Goal: Task Accomplishment & Management: Complete application form

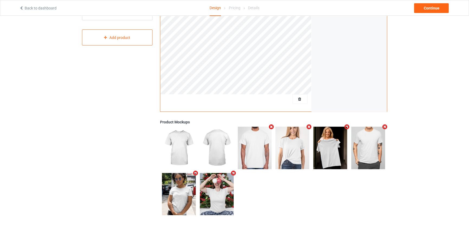
scroll to position [123, 0]
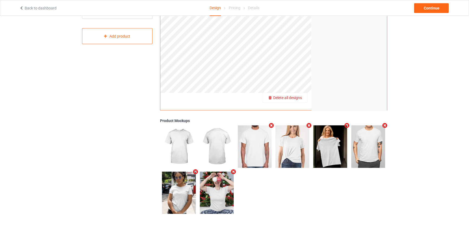
click at [297, 99] on span "Delete all designs" at bounding box center [287, 98] width 29 height 4
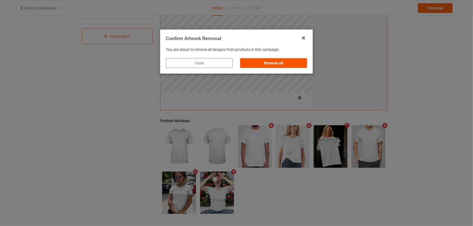
click at [287, 58] on div "Remove all" at bounding box center [273, 63] width 67 height 10
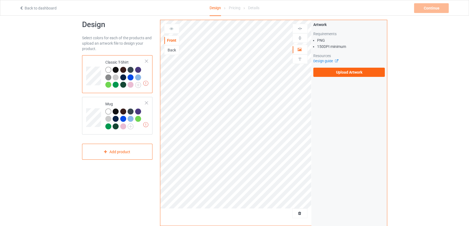
scroll to position [0, 0]
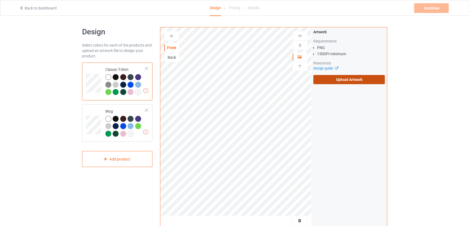
click at [354, 79] on label "Upload Artwork" at bounding box center [350, 79] width 72 height 9
click at [0, 0] on input "Upload Artwork" at bounding box center [0, 0] width 0 height 0
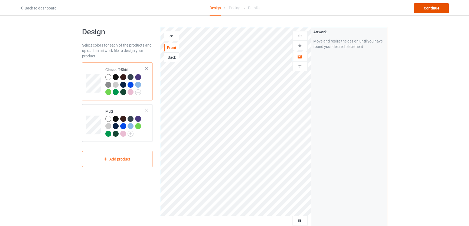
click at [431, 7] on div "Continue" at bounding box center [431, 8] width 35 height 10
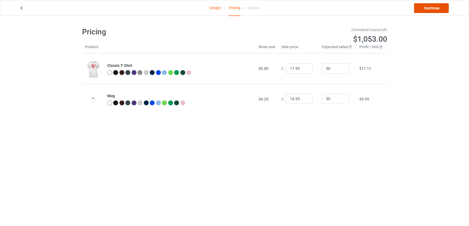
click at [446, 8] on link "Continue" at bounding box center [431, 8] width 35 height 10
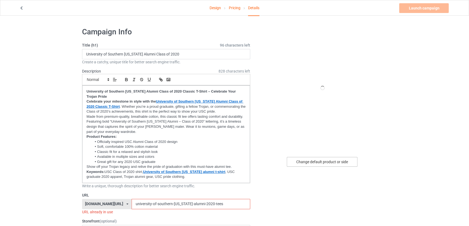
click at [323, 160] on div "Change default product or side" at bounding box center [322, 162] width 71 height 10
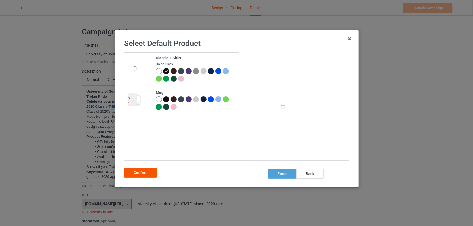
click at [146, 171] on div "Confirm" at bounding box center [140, 173] width 33 height 10
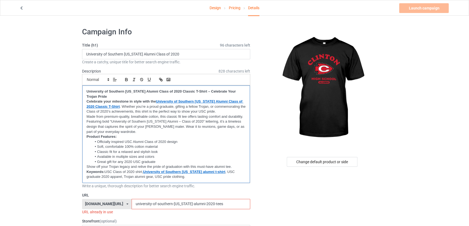
click at [182, 123] on p "Made from premium-quality, breathable cotton, this classic fit tee offers lasti…" at bounding box center [166, 124] width 159 height 20
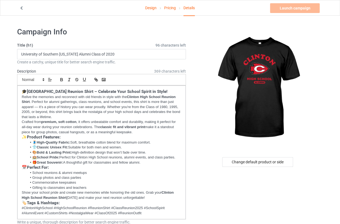
scroll to position [74, 0]
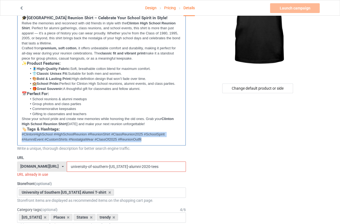
drag, startPoint x: 155, startPoint y: 139, endPoint x: 18, endPoint y: 133, distance: 136.7
click at [18, 133] on div "🎓 [GEOGRAPHIC_DATA] Reunion Shirt – Celebrate Your School Spirit in Style! Reli…" at bounding box center [101, 79] width 168 height 134
copy p "#ClintonHighSchool #HighSchoolReunion #ReunionShirt #ClassReunion2025 #SchoolSp…"
click at [169, 51] on p "Crafted from premium, soft cotton , it offers unbeatable comfort and durability…" at bounding box center [101, 53] width 159 height 15
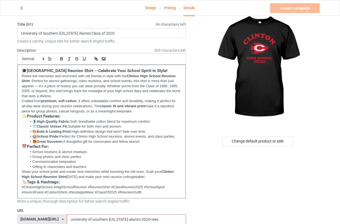
scroll to position [0, 0]
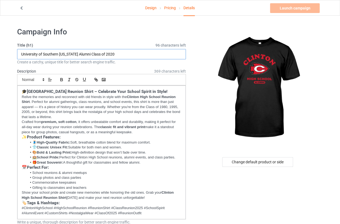
click at [120, 56] on input "University of Southern [US_STATE] Alumni Class of 2020" at bounding box center [101, 54] width 169 height 10
paste input "Clinton High School Reunion Shirt"
type input "Clinton High School Reunion Shirt"
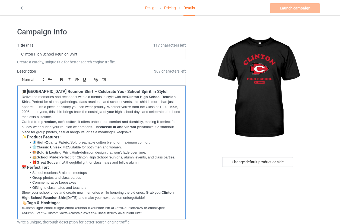
click at [123, 110] on p "Relive the memories and reconnect with old friends in style with the [GEOGRAPHI…" at bounding box center [101, 107] width 159 height 25
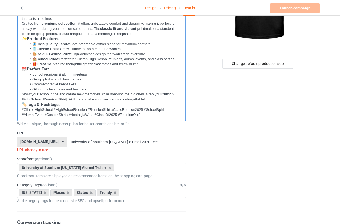
scroll to position [123, 0]
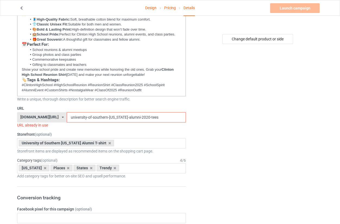
click at [154, 117] on input "university-of-southern-[US_STATE]-alumni-2020-tees" at bounding box center [126, 117] width 119 height 10
paste input "clinton-high-school-reunion-shirt"
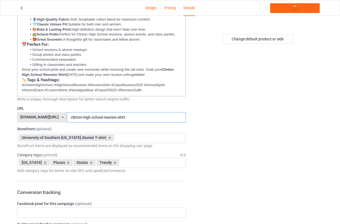
type input "clinton-high-school-reunion-shirt"
click at [108, 137] on icon at bounding box center [109, 138] width 3 height 4
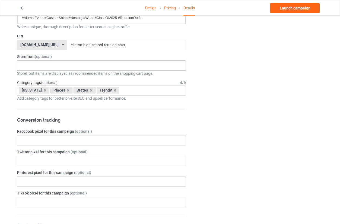
scroll to position [168, 0]
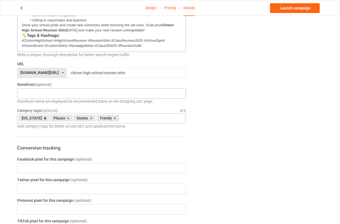
click at [44, 119] on icon at bounding box center [45, 119] width 3 height 4
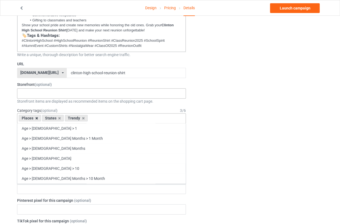
click at [35, 118] on icon at bounding box center [36, 119] width 3 height 4
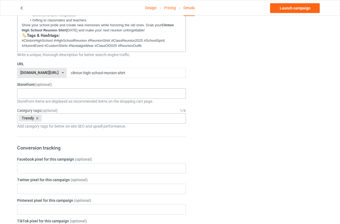
click at [285, 124] on div "Change default product or side" at bounding box center [257, 185] width 137 height 658
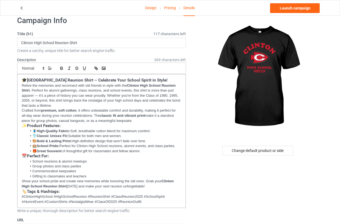
scroll to position [0, 0]
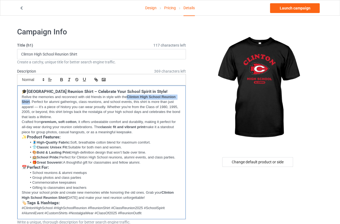
drag, startPoint x: 127, startPoint y: 95, endPoint x: 29, endPoint y: 100, distance: 98.0
click at [29, 100] on strong "Clinton High School Reunion Shirt" at bounding box center [99, 99] width 155 height 9
click at [96, 78] on icon "button" at bounding box center [96, 79] width 5 height 5
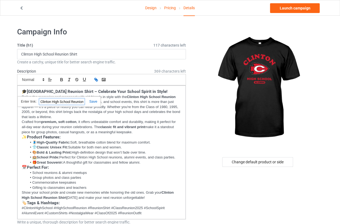
paste input "[URL][DOMAIN_NAME]"
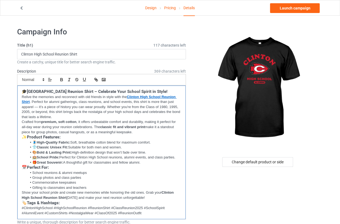
click at [109, 128] on strong "classic fit and vibrant print" at bounding box center [122, 127] width 45 height 4
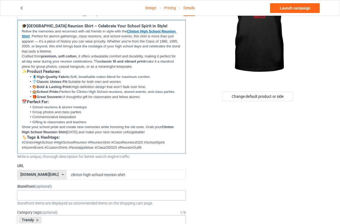
scroll to position [74, 0]
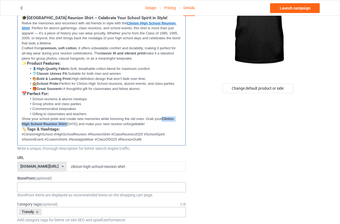
drag, startPoint x: 163, startPoint y: 119, endPoint x: 66, endPoint y: 124, distance: 96.6
click at [66, 124] on p "Show your school pride and create new memories while honoring the old ones. Gra…" at bounding box center [101, 122] width 159 height 10
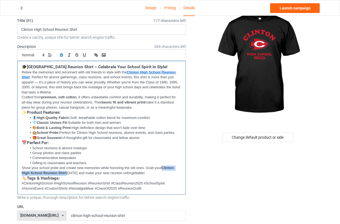
scroll to position [24, 0]
click at [93, 54] on button "button" at bounding box center [96, 55] width 8 height 7
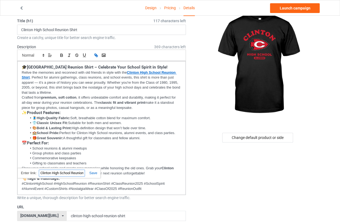
paste input "[URL][DOMAIN_NAME]"
type input "[URL][DOMAIN_NAME]"
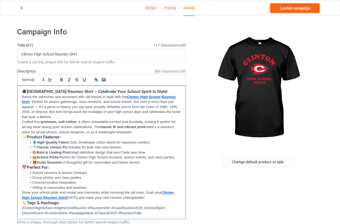
scroll to position [0, 0]
click at [142, 145] on li "👕 Classic Unisex Fit: Suitable for both men and women." at bounding box center [104, 147] width 154 height 5
click at [295, 7] on link "Launch campaign" at bounding box center [295, 8] width 50 height 10
